Goal: Information Seeking & Learning: Learn about a topic

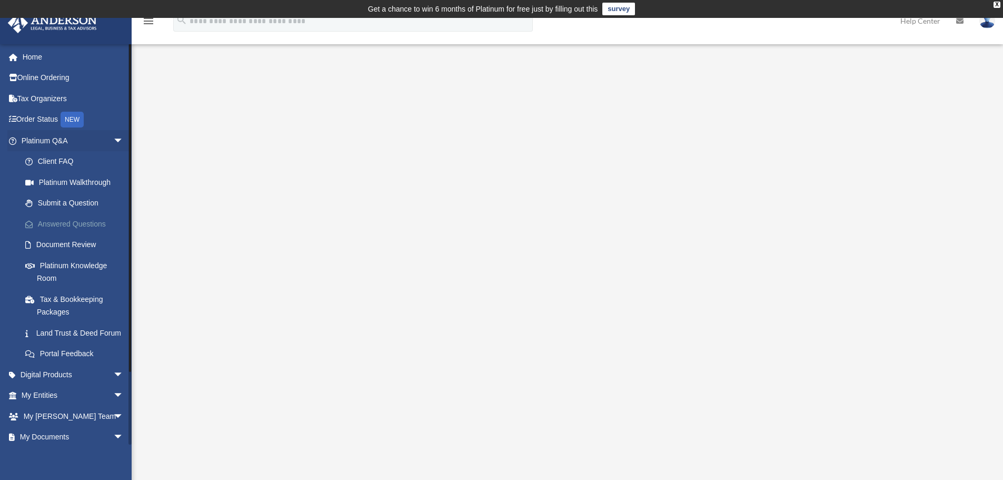
click at [66, 221] on link "Answered Questions" at bounding box center [77, 223] width 125 height 21
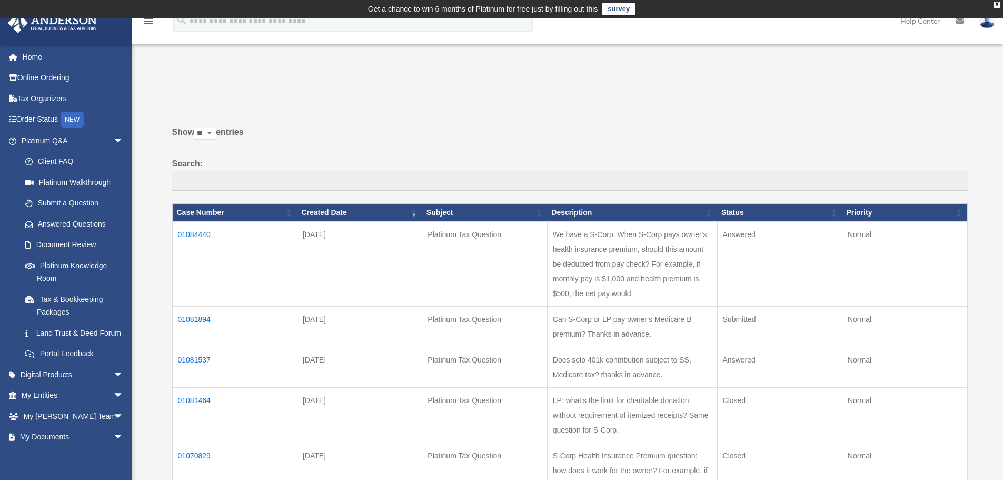
click at [199, 227] on td "01084440" at bounding box center [234, 263] width 125 height 85
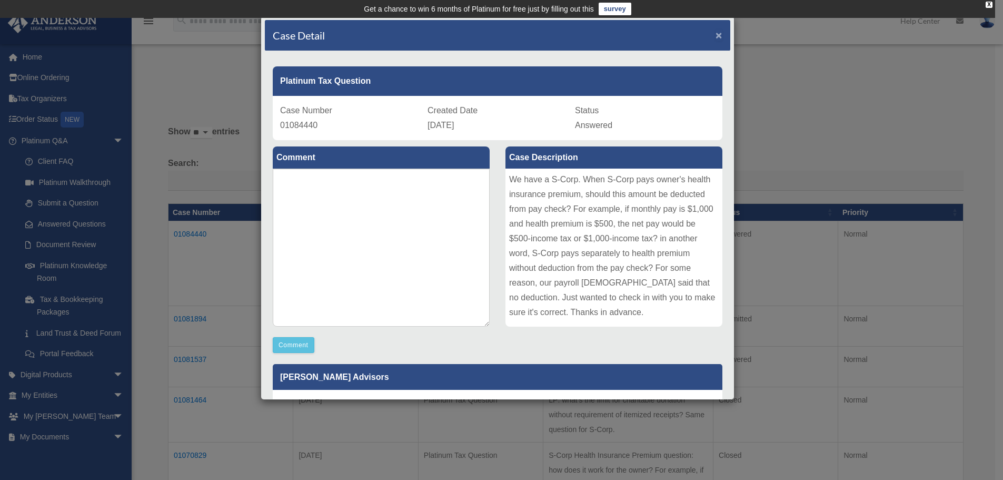
click at [715, 34] on span "×" at bounding box center [718, 35] width 7 height 12
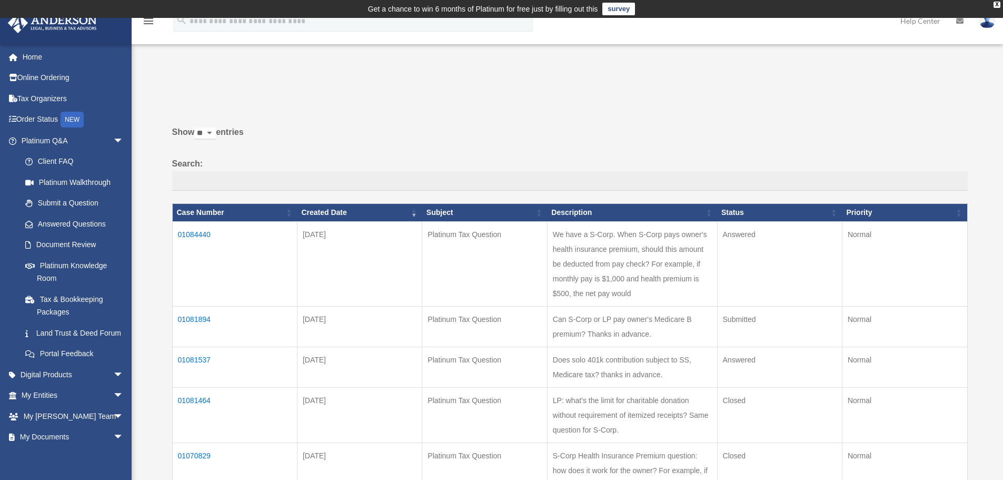
click at [199, 374] on td "01081537" at bounding box center [234, 366] width 125 height 41
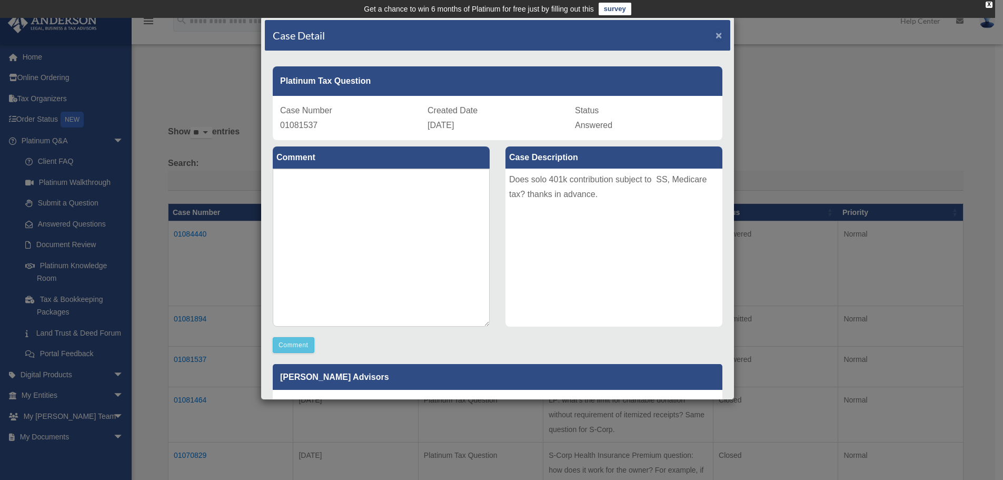
click at [715, 32] on span "×" at bounding box center [718, 35] width 7 height 12
